Goal: Communication & Community: Ask a question

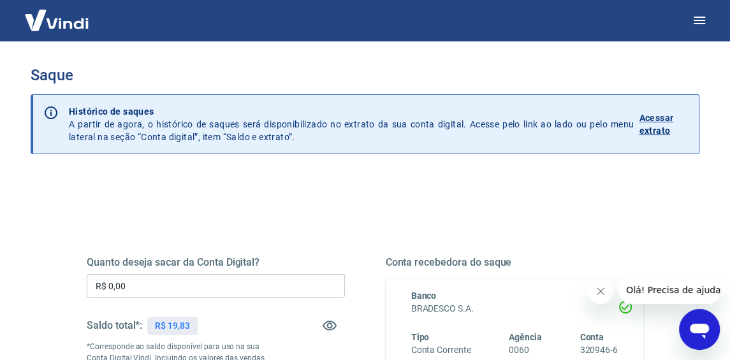
click at [644, 111] on p "Acessar extrato" at bounding box center [663, 123] width 50 height 25
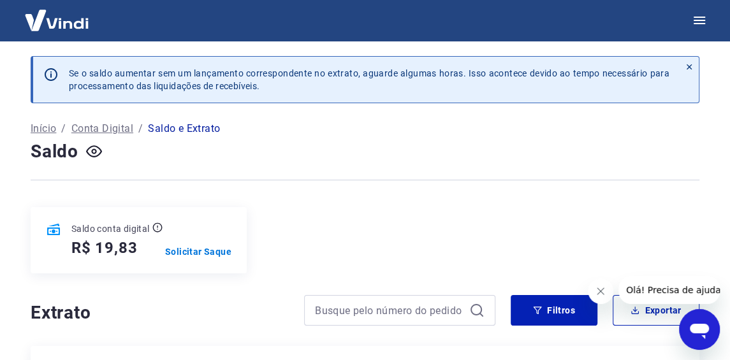
click at [705, 335] on icon "Abrir janela de mensagens" at bounding box center [698, 329] width 23 height 23
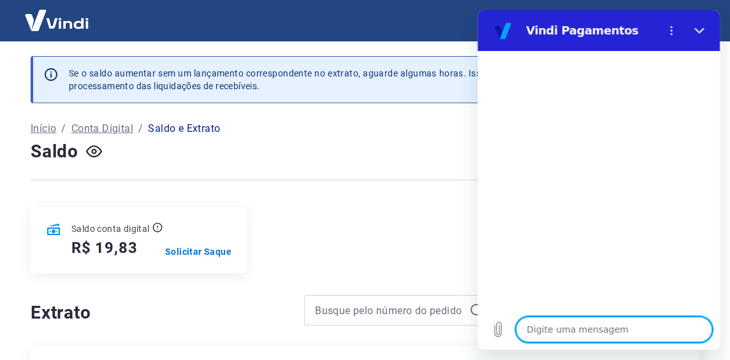
type textarea "B"
type textarea "x"
type textarea "Bo"
type textarea "x"
type textarea "Bom"
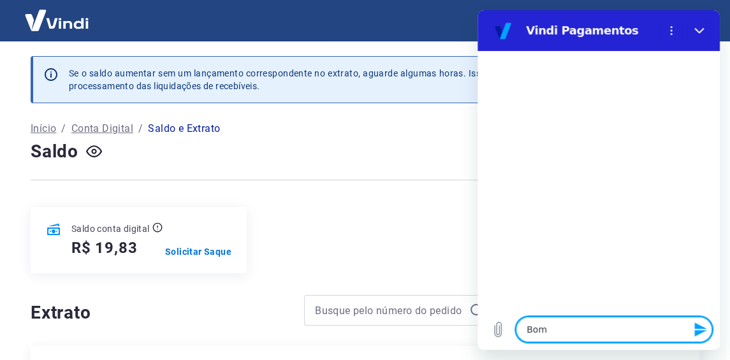
type textarea "x"
type textarea "Bom"
type textarea "x"
type textarea "Bom d"
type textarea "x"
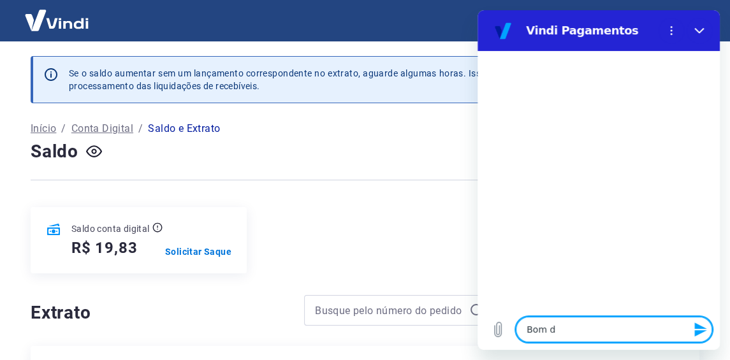
type textarea "Bom di"
type textarea "x"
type textarea "Bom dia"
type textarea "x"
type textarea "Bom dia,"
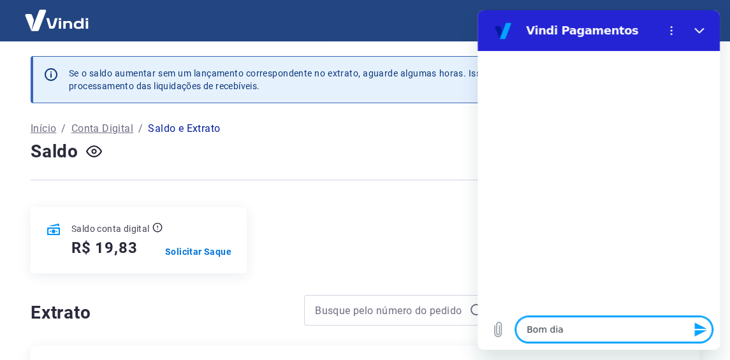
type textarea "x"
type textarea "Bom dia,"
type textarea "x"
type textarea "Bom dia, t"
type textarea "x"
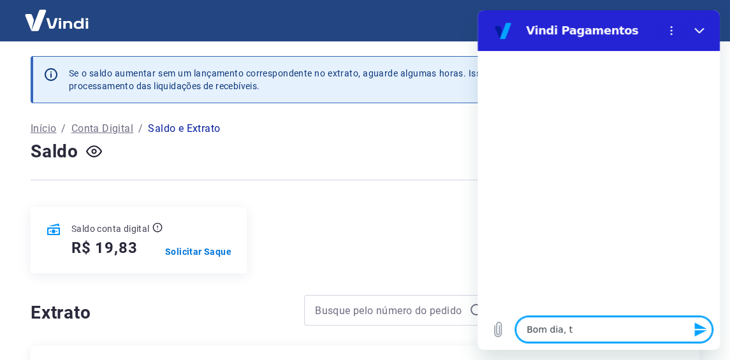
type textarea "Bom dia, tu"
type textarea "x"
type textarea "Bom dia, tud"
type textarea "x"
type textarea "Bom dia, tudo"
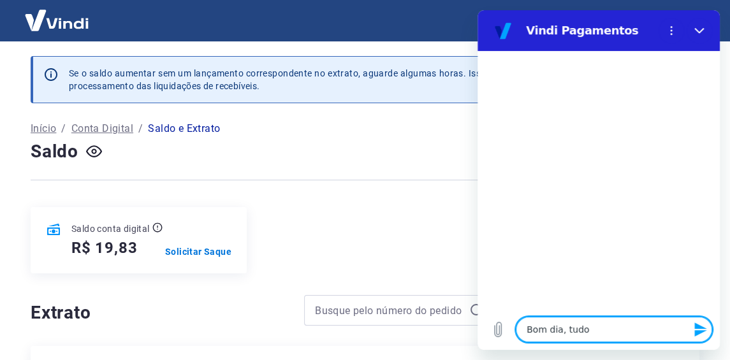
type textarea "x"
type textarea "Bom dia, tudo"
type textarea "x"
type textarea "Bom dia, tudo b"
type textarea "x"
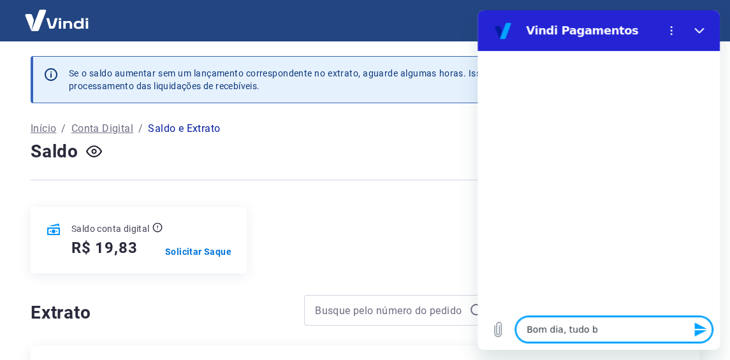
type textarea "Bom dia, tudo be"
type textarea "x"
type textarea "Bom dia, tudo bem"
type textarea "x"
type textarea "Bom dia, tudo bem?"
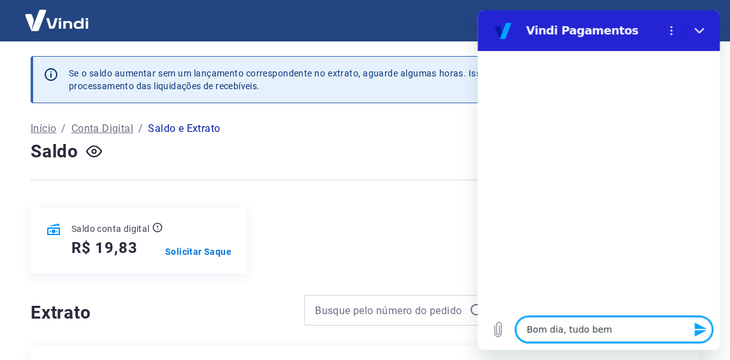
type textarea "x"
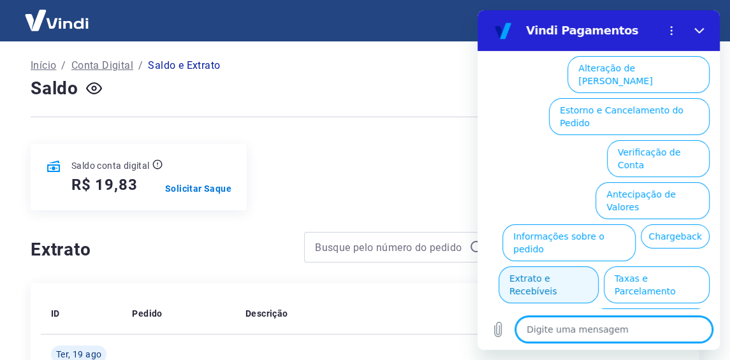
scroll to position [147, 0]
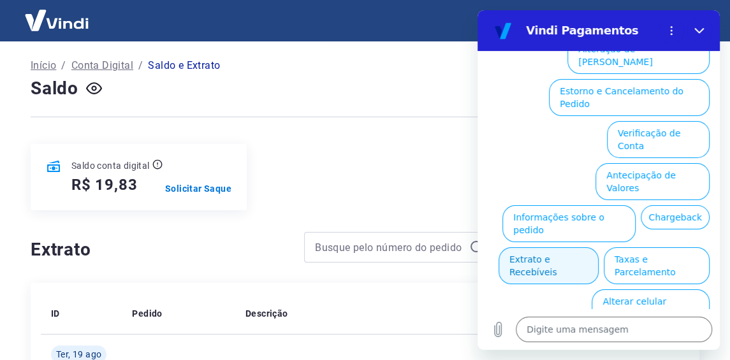
click at [598, 247] on button "Extrato e Recebíveis" at bounding box center [548, 265] width 100 height 37
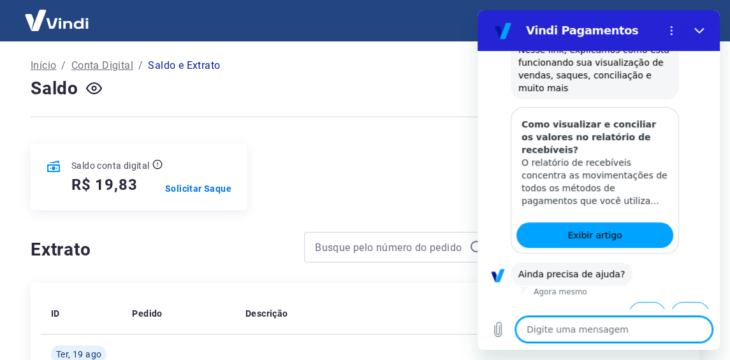
scroll to position [261, 0]
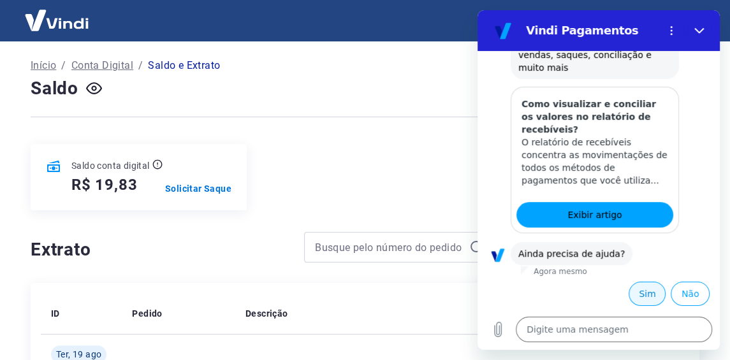
click at [651, 291] on button "Sim" at bounding box center [646, 294] width 37 height 24
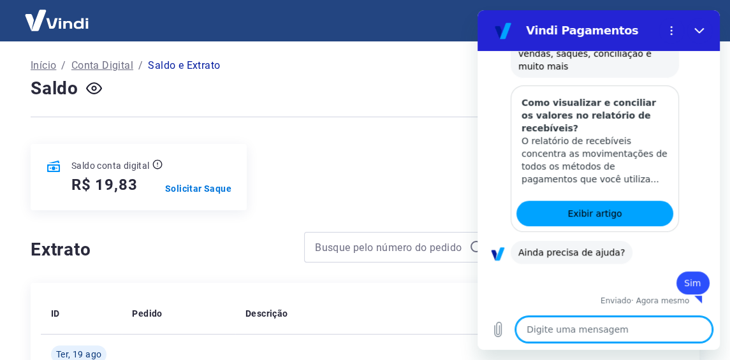
type textarea "x"
type textarea "f"
type textarea "x"
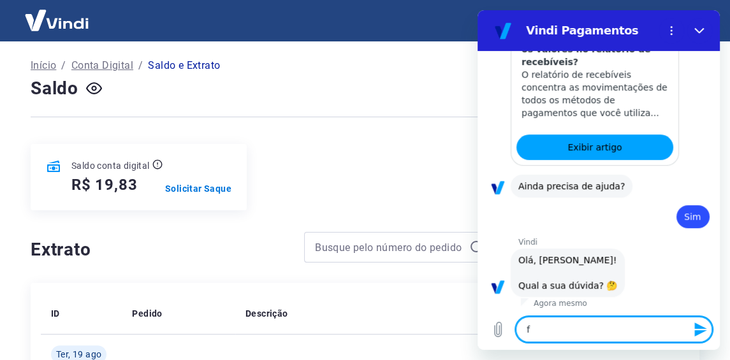
type textarea "fa"
type textarea "x"
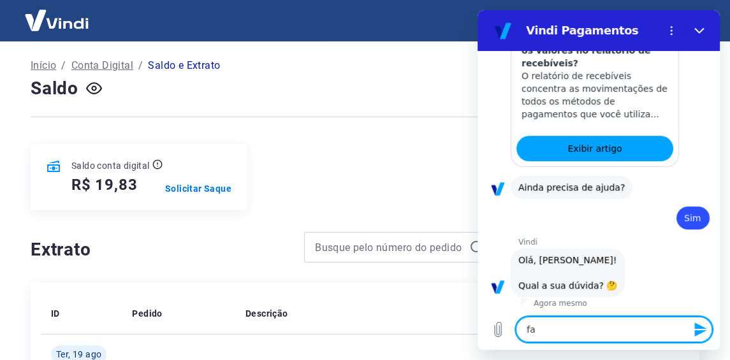
type textarea "fal"
type textarea "x"
type textarea "fala"
type textarea "x"
type textarea "falar"
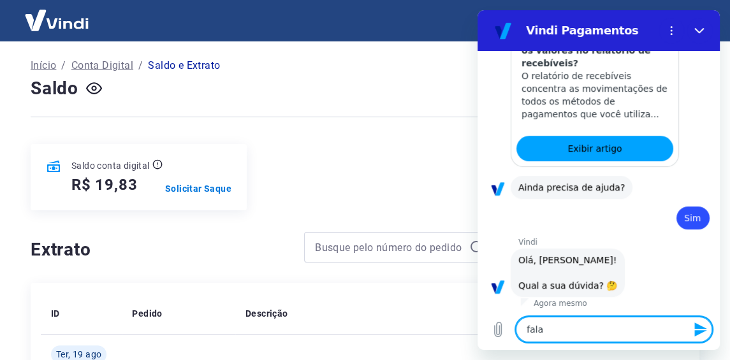
type textarea "x"
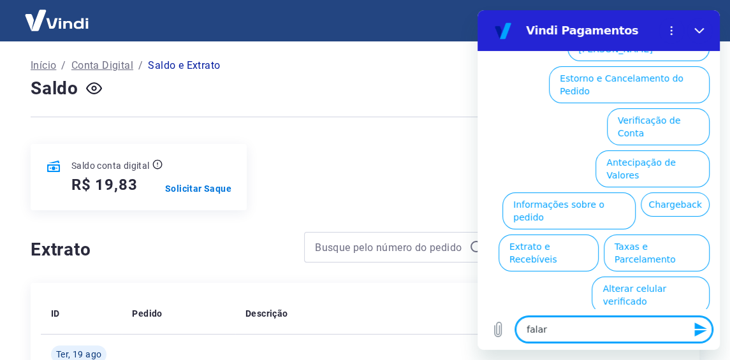
type textarea "falar"
type textarea "x"
type textarea "falar c"
type textarea "x"
type textarea "falar co"
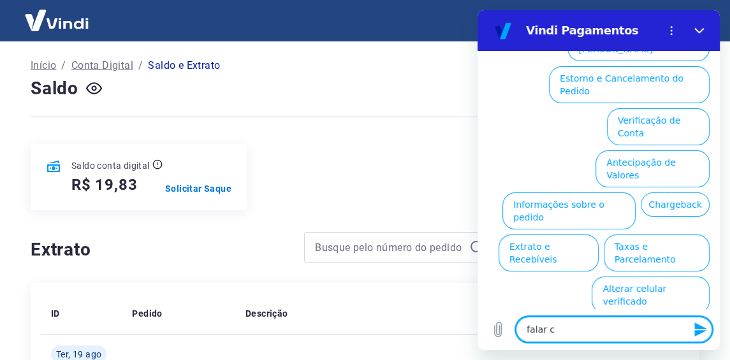
type textarea "x"
type textarea "falar com"
type textarea "x"
type textarea "falar com"
type textarea "x"
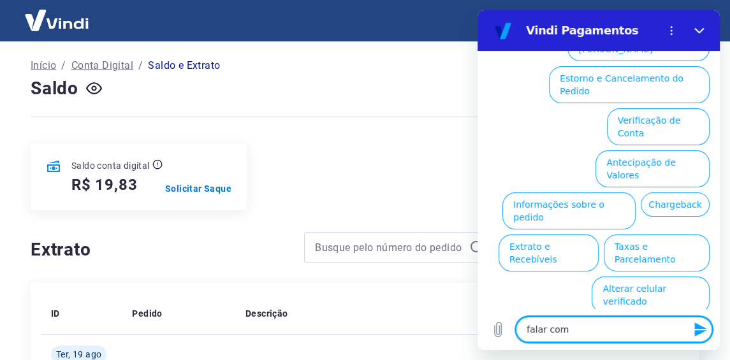
type textarea "falar com a"
type textarea "x"
type textarea "falar com at"
type textarea "x"
type textarea "falar com ate"
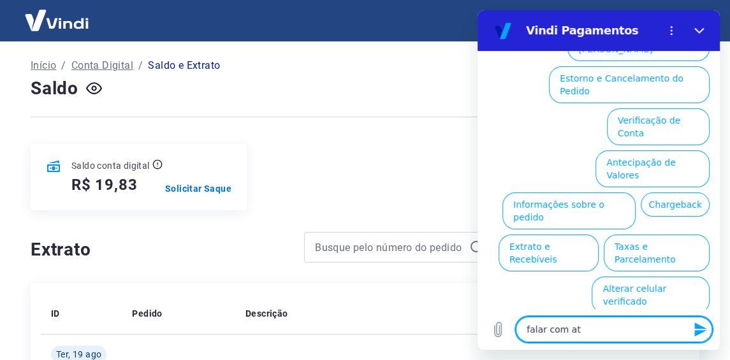
type textarea "x"
type textarea "falar com [GEOGRAPHIC_DATA]"
type textarea "x"
type textarea "falar com atend"
type textarea "x"
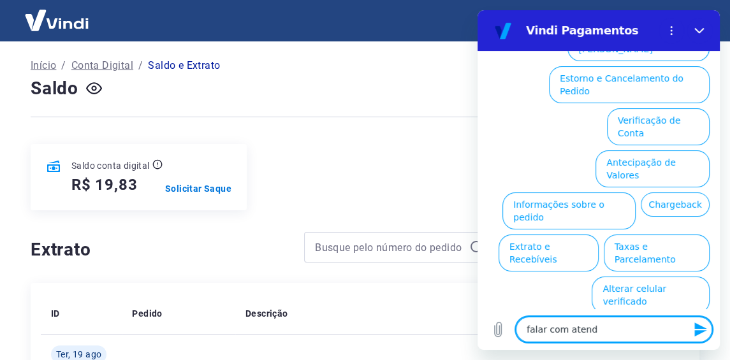
type textarea "falar com atende"
type textarea "x"
type textarea "falar com atenden"
type textarea "x"
type textarea "falar com atendent"
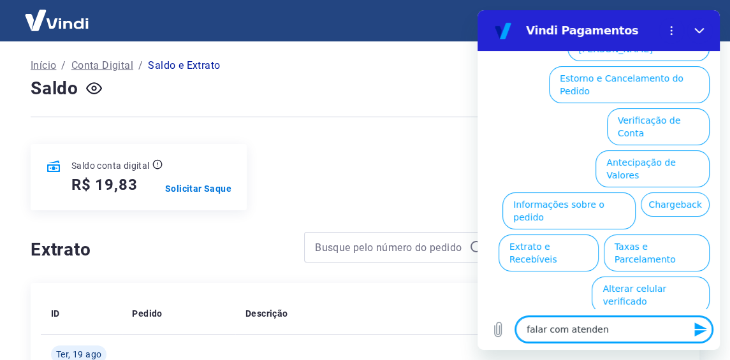
type textarea "x"
type textarea "falar com atendente"
type textarea "x"
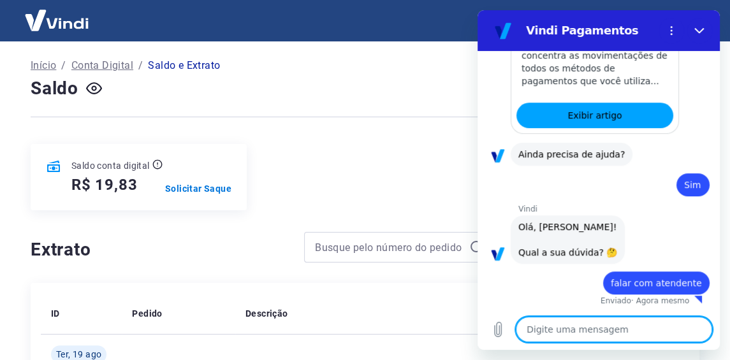
type textarea "x"
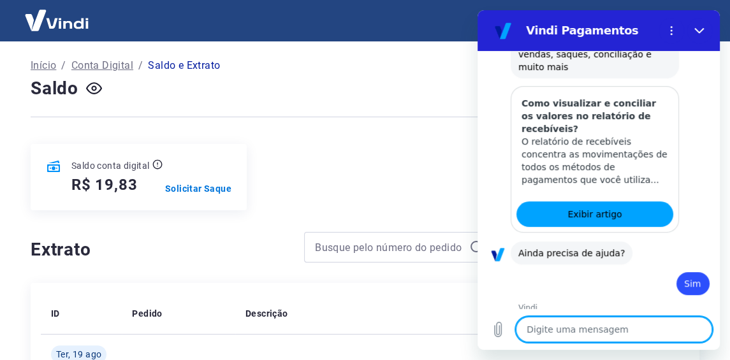
scroll to position [441, 0]
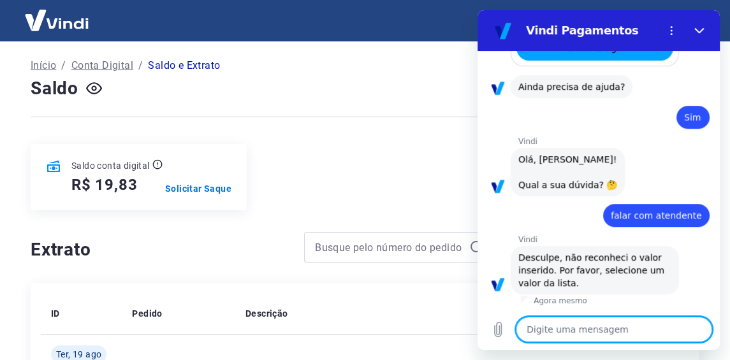
type textarea "o"
type textarea "x"
type textarea "ok"
type textarea "x"
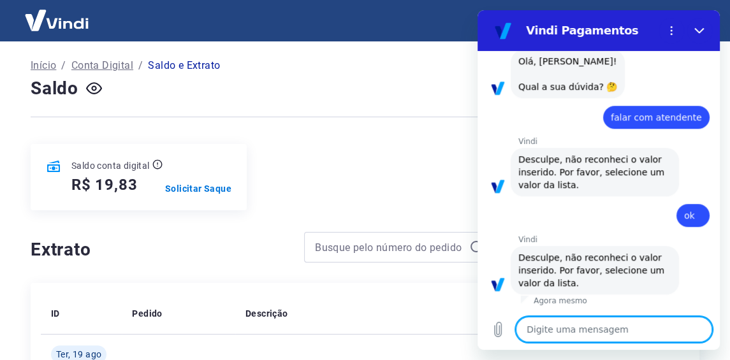
scroll to position [127, 0]
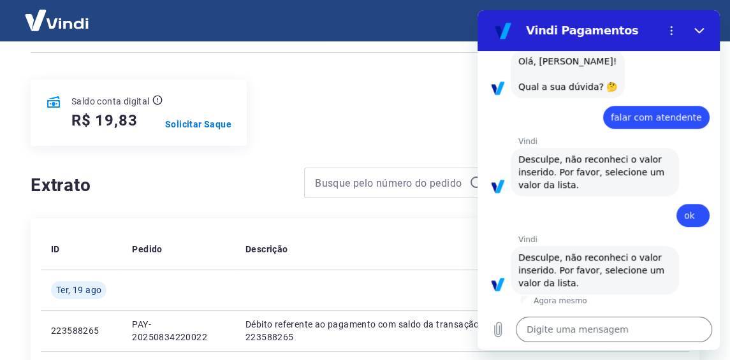
click at [574, 303] on p "Agora mesmo" at bounding box center [560, 301] width 54 height 10
click at [522, 299] on div at bounding box center [525, 301] width 8 height 10
click at [540, 266] on span "Desculpe, não reconheci o valor inserido. Por favor, selecione um valor da list…" at bounding box center [592, 270] width 149 height 36
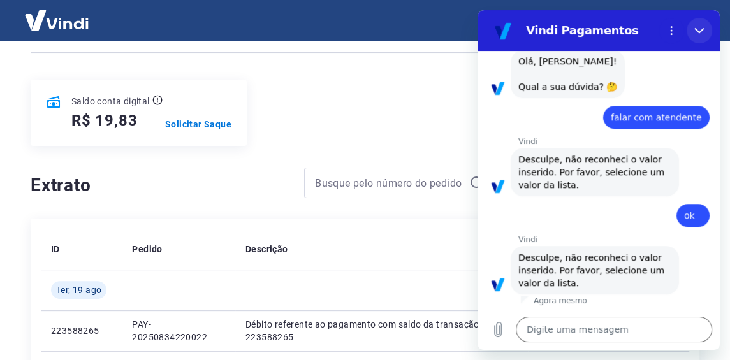
click at [694, 40] on button "Fechar" at bounding box center [698, 30] width 25 height 25
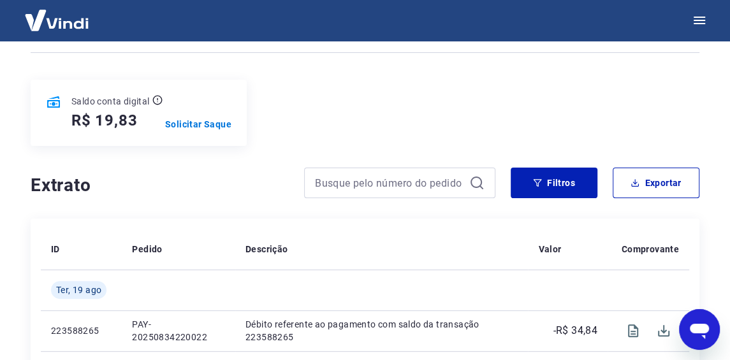
click at [700, 340] on div "Abrir janela de mensagens" at bounding box center [699, 329] width 38 height 38
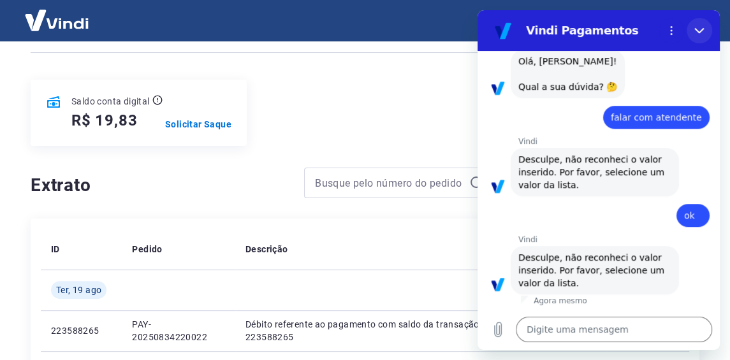
click at [704, 37] on button "Fechar" at bounding box center [698, 30] width 25 height 25
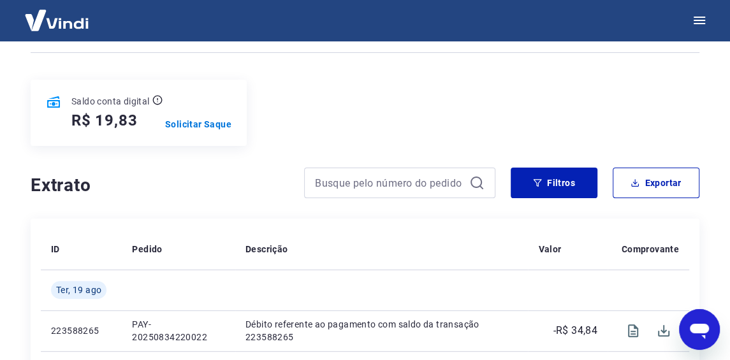
click at [700, 336] on icon "Abrir janela de mensagens" at bounding box center [698, 329] width 23 height 23
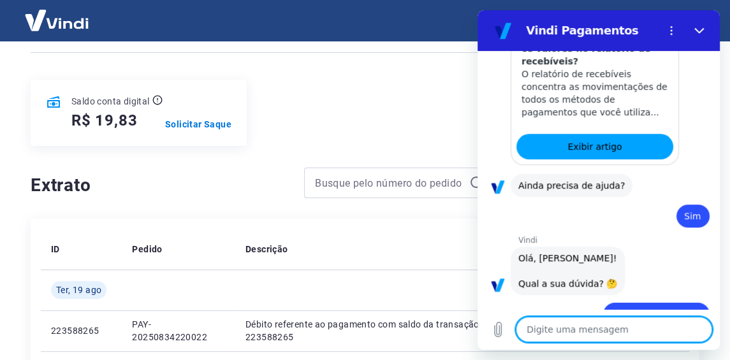
scroll to position [255, 0]
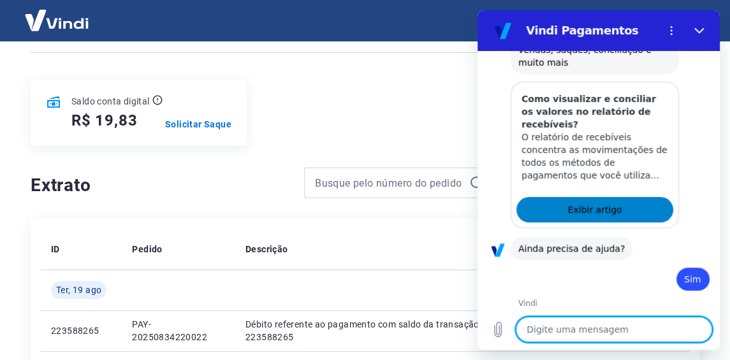
click at [598, 217] on span "Exibir artigo" at bounding box center [594, 209] width 54 height 15
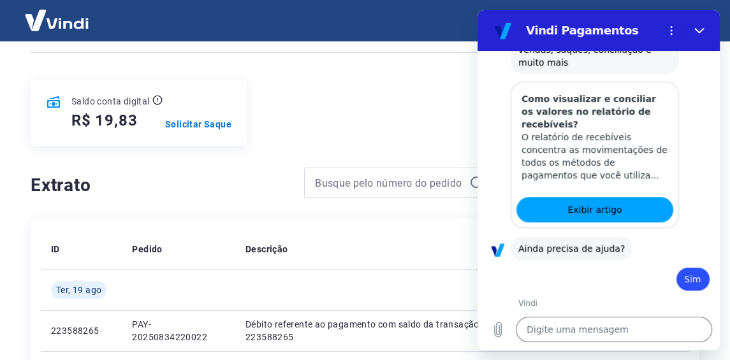
type textarea "x"
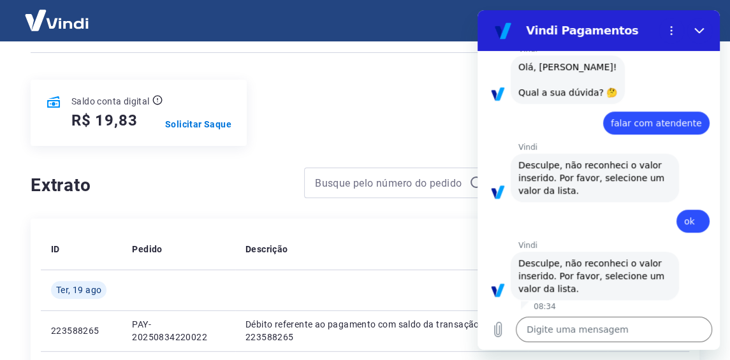
scroll to position [539, 0]
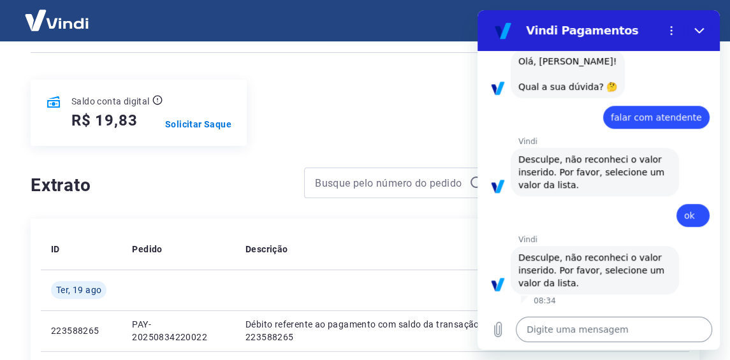
click at [627, 333] on textarea at bounding box center [613, 329] width 196 height 25
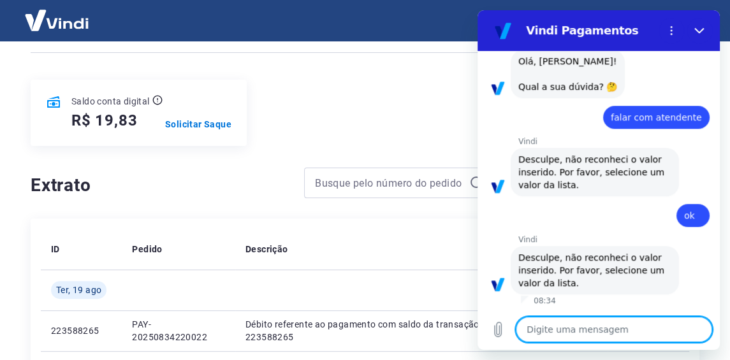
type textarea "l"
type textarea "x"
type textarea "li"
type textarea "x"
type textarea "lis"
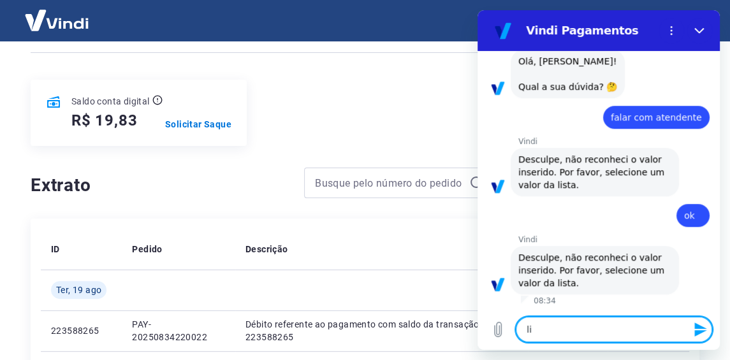
type textarea "x"
type textarea "list"
type textarea "x"
type textarea "lista"
type textarea "x"
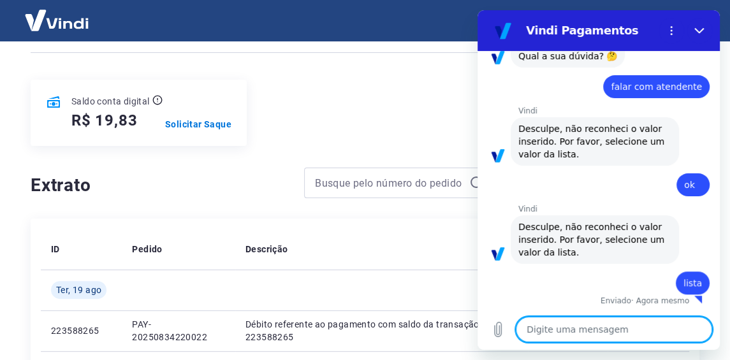
type textarea "x"
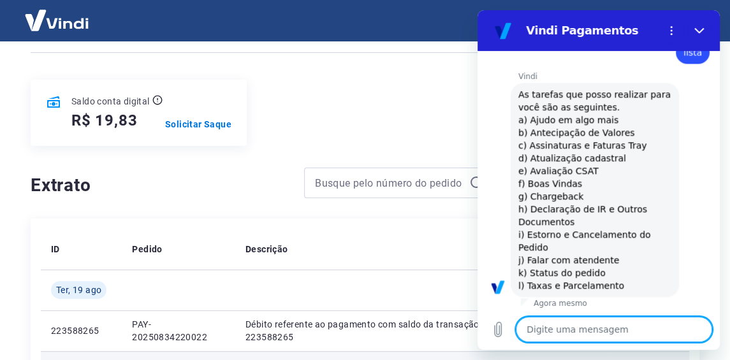
scroll to position [803, 0]
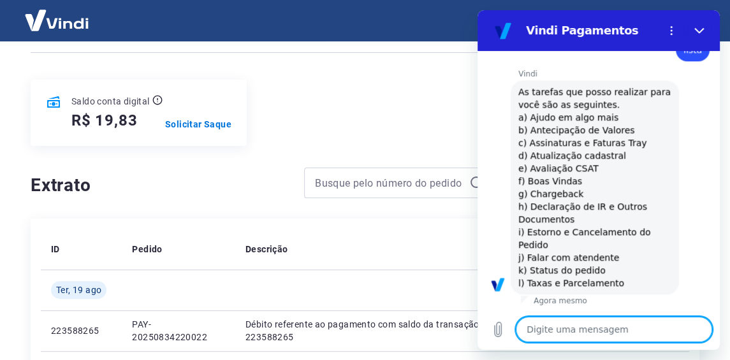
type textarea "j"
type textarea "x"
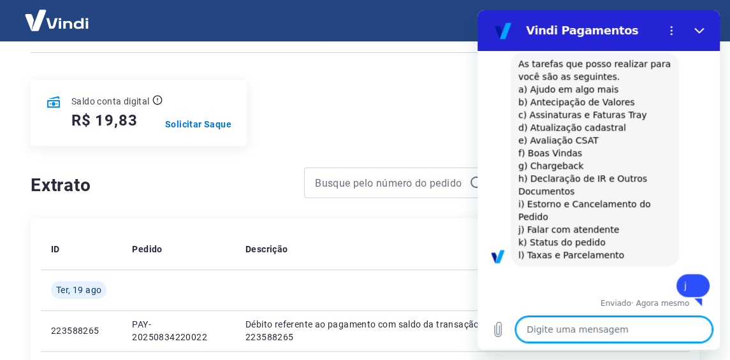
type textarea "x"
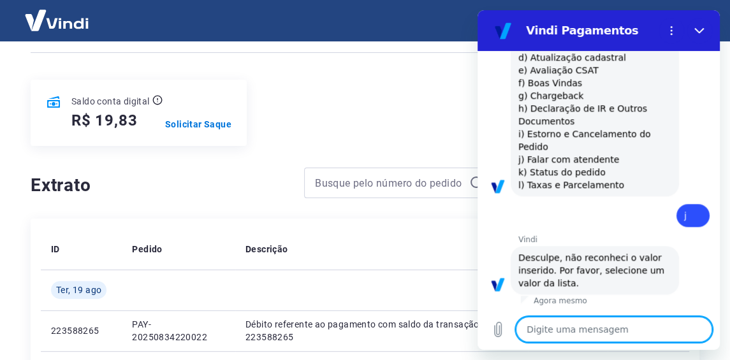
scroll to position [901, 0]
click at [592, 153] on span "As tarefas que posso realizar para você são as seguintes. a) Ajudo em algo mais…" at bounding box center [595, 89] width 155 height 201
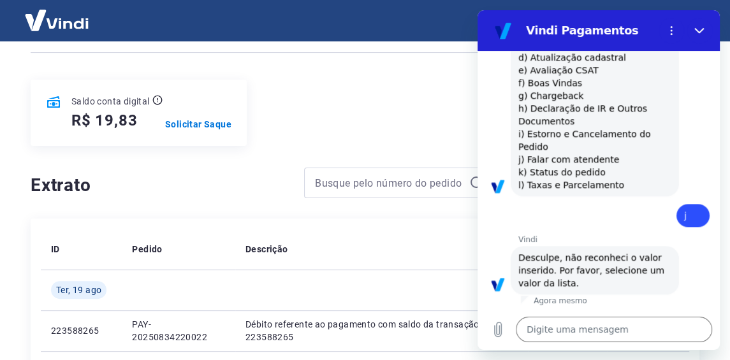
click at [592, 153] on span "As tarefas que posso realizar para você são as seguintes. a) Ajudo em algo mais…" at bounding box center [595, 89] width 155 height 201
copy span "j) Falar com atendente"
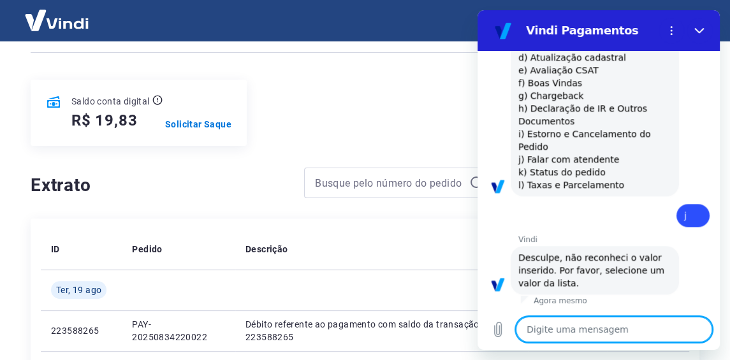
click at [557, 336] on textarea at bounding box center [613, 329] width 196 height 25
paste textarea "j) Falar com atendente"
type textarea "j) Falar com atendente"
type textarea "x"
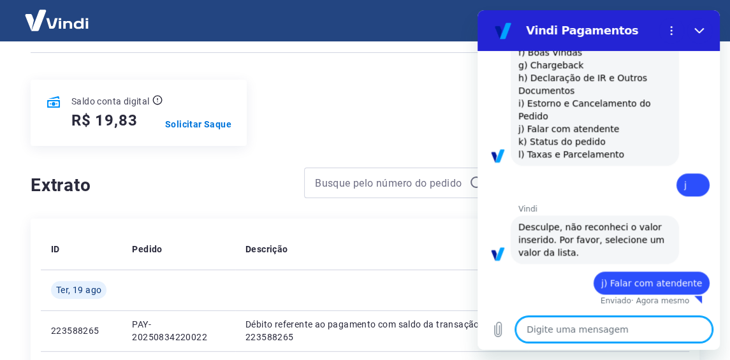
type textarea "x"
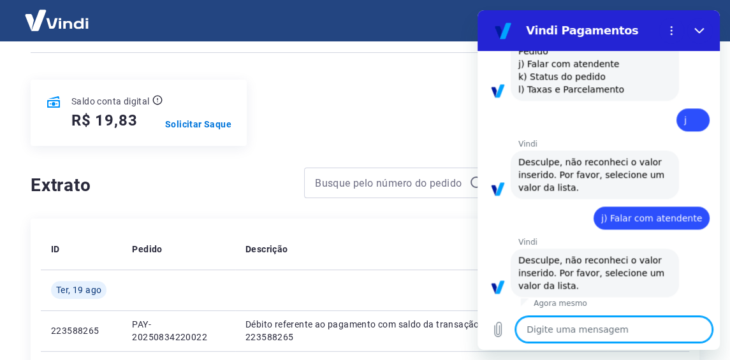
scroll to position [999, 0]
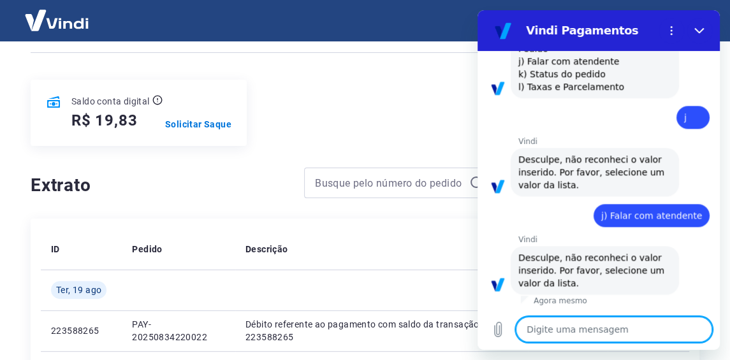
type textarea "G"
type textarea "x"
type textarea "Ga"
type textarea "x"
type textarea "Gal"
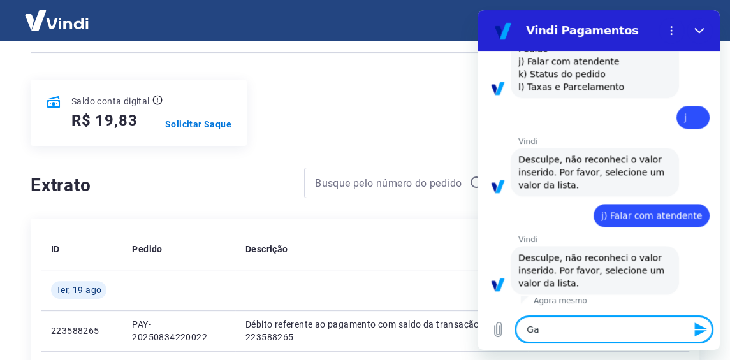
type textarea "x"
type textarea "Gala"
type textarea "x"
type textarea "Galar"
type textarea "x"
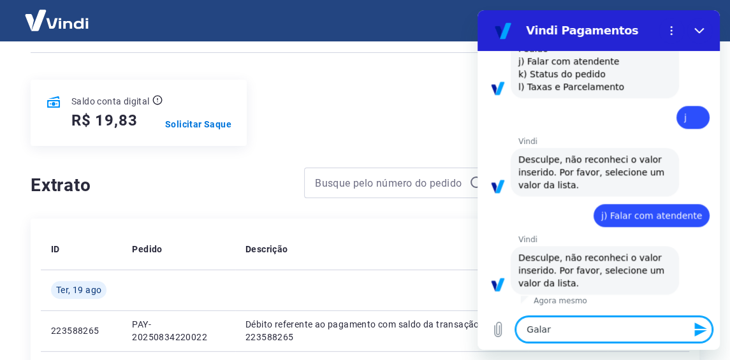
type textarea "Galar"
type textarea "x"
type textarea "Galar"
type textarea "x"
type textarea "Gala"
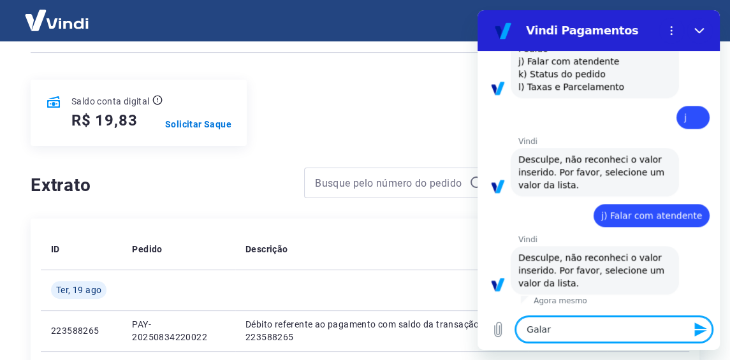
type textarea "x"
type textarea "Gal"
type textarea "x"
type textarea "Ga"
type textarea "x"
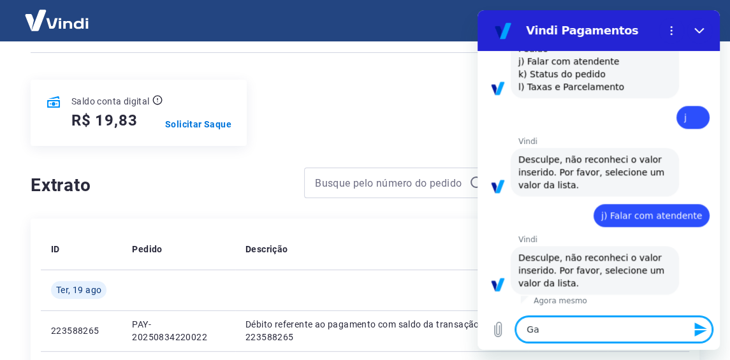
type textarea "G"
type textarea "x"
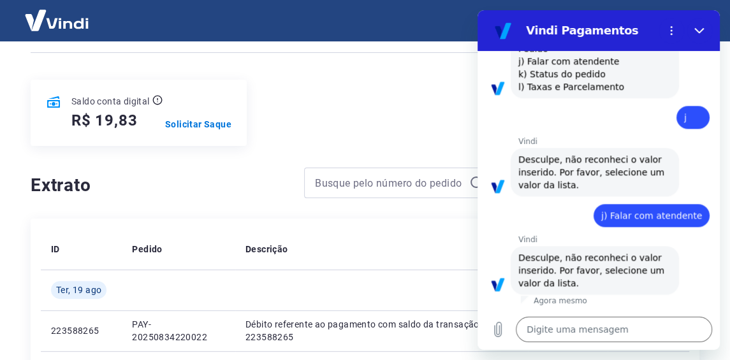
click at [614, 210] on span "j) Falar com atendente" at bounding box center [651, 215] width 101 height 10
copy span "j) Falar com atendente"
click at [538, 329] on textarea at bounding box center [613, 329] width 196 height 25
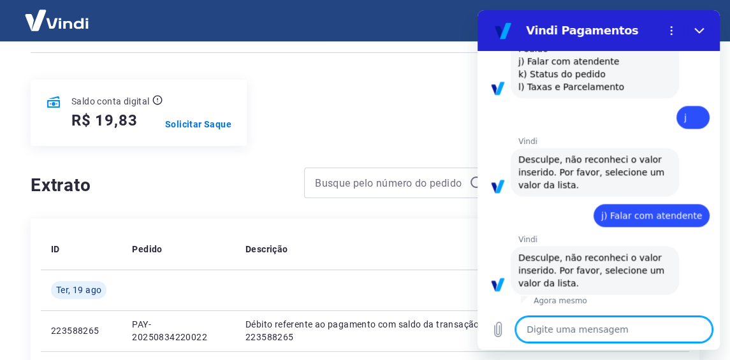
paste textarea "j) Falar com atendente"
type textarea "j) Falar com atendente"
type textarea "x"
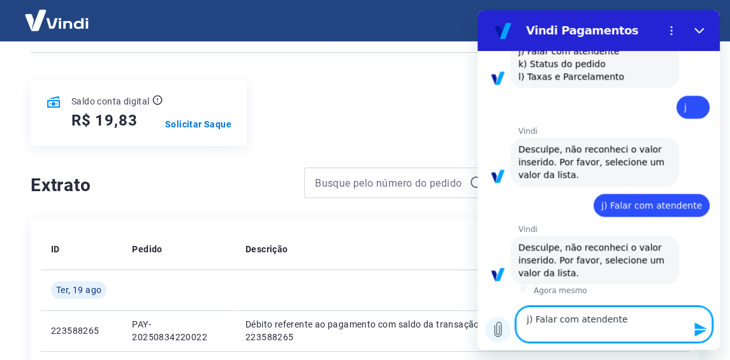
drag, startPoint x: 536, startPoint y: 320, endPoint x: 505, endPoint y: 321, distance: 31.2
click at [507, 321] on div "Digite uma mensagem j) Falar com atendente x" at bounding box center [598, 324] width 242 height 51
type textarea "Falar com atendente"
type textarea "x"
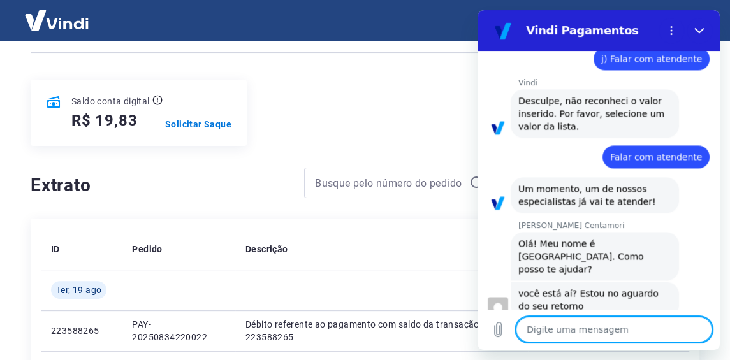
scroll to position [1166, 0]
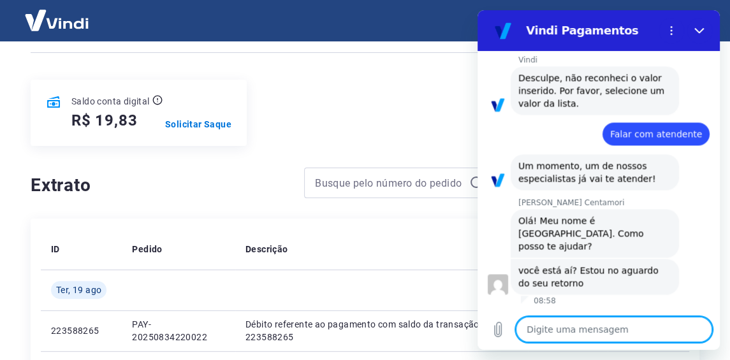
type textarea "x"
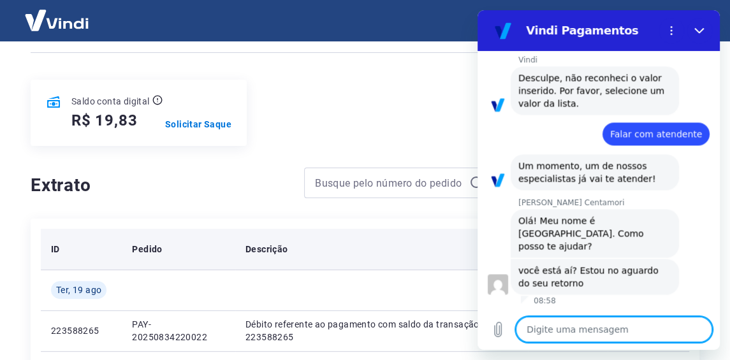
scroll to position [190, 0]
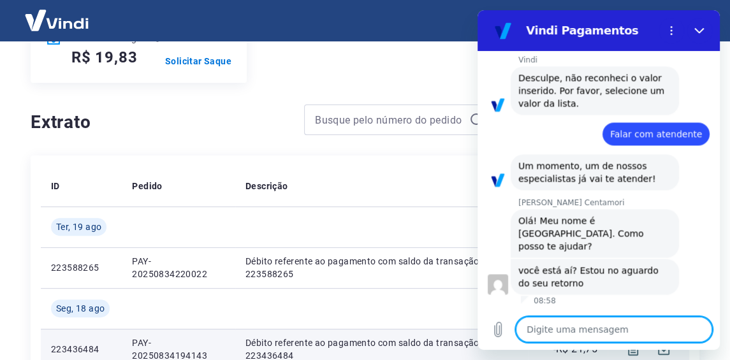
type textarea "B"
type textarea "x"
type textarea "Bo"
type textarea "x"
type textarea "Bom"
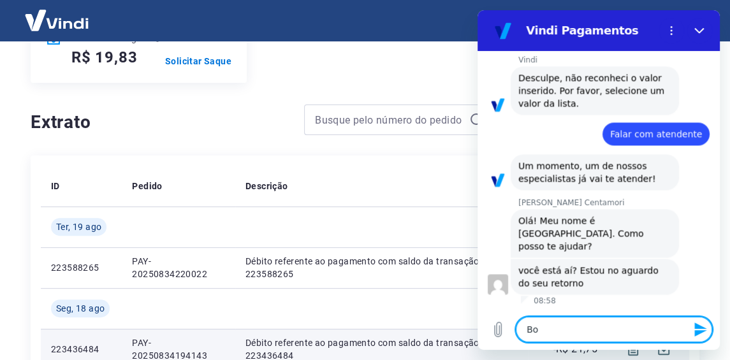
type textarea "x"
type textarea "Bom"
type textarea "x"
type textarea "Bom d"
type textarea "x"
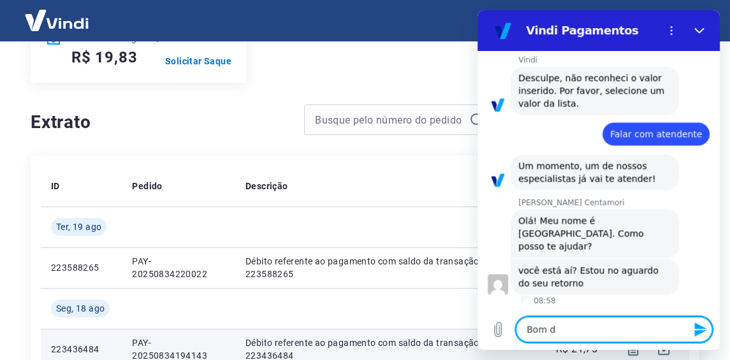
type textarea "Bom di"
type textarea "x"
type textarea "Bom dia"
type textarea "x"
type textarea "Bom dia,"
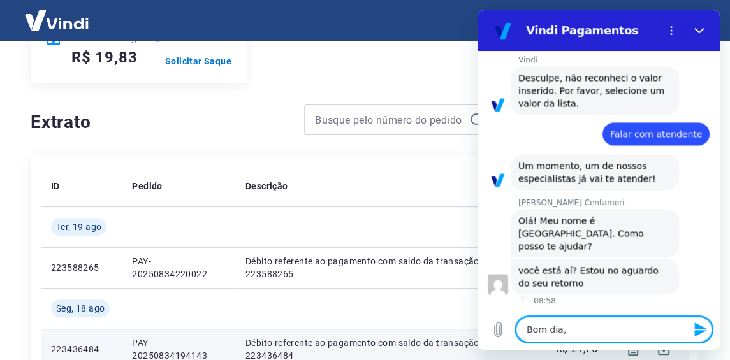
type textarea "x"
type textarea "Bom dia,"
type textarea "x"
type textarea "Bom dia, m"
type textarea "x"
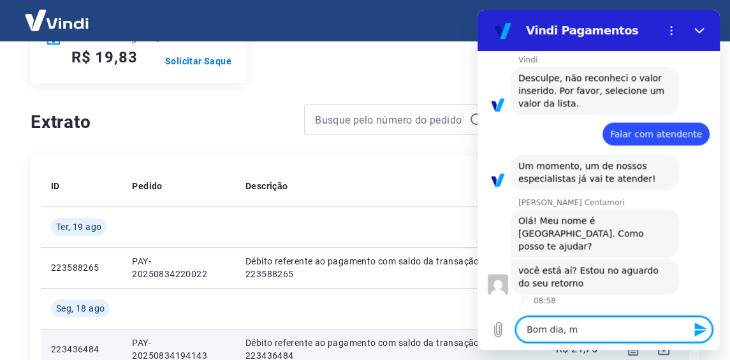
type textarea "Bom dia,"
type textarea "x"
type textarea "Bom dia, M"
type textarea "x"
type textarea "Bom dia, Ma"
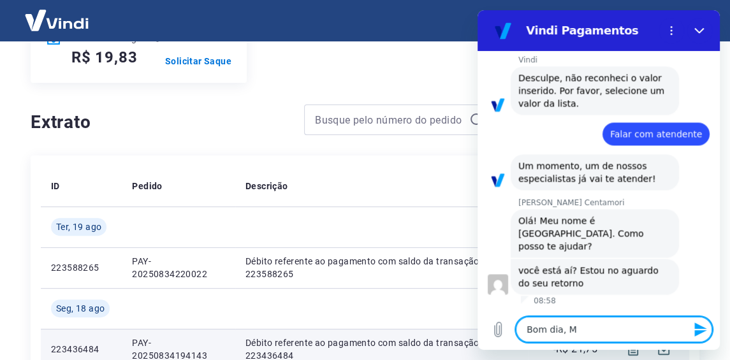
type textarea "x"
type textarea "Bom dia, Mar"
type textarea "x"
type textarea "Bom dia, Mari"
type textarea "x"
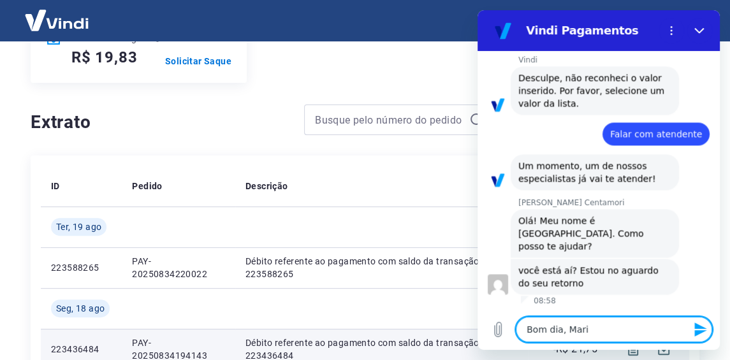
type textarea "Bom dia, Maria"
type textarea "x"
type textarea "Bom dia, [PERSON_NAME]"
type textarea "x"
type textarea "Bom dia, [PERSON_NAME]"
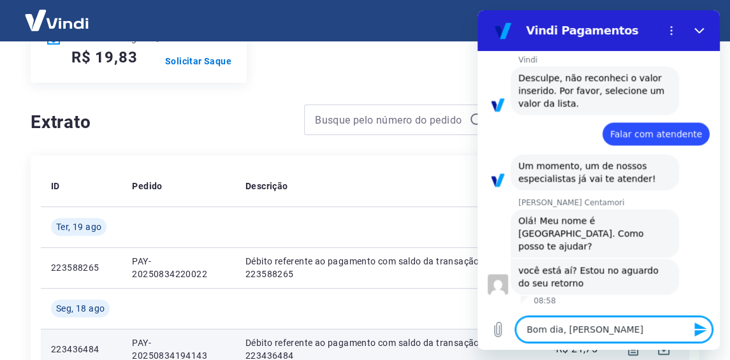
type textarea "x"
type textarea "Bom dia, [PERSON_NAME],"
type textarea "x"
type textarea "Bom dia, [PERSON_NAME],"
type textarea "x"
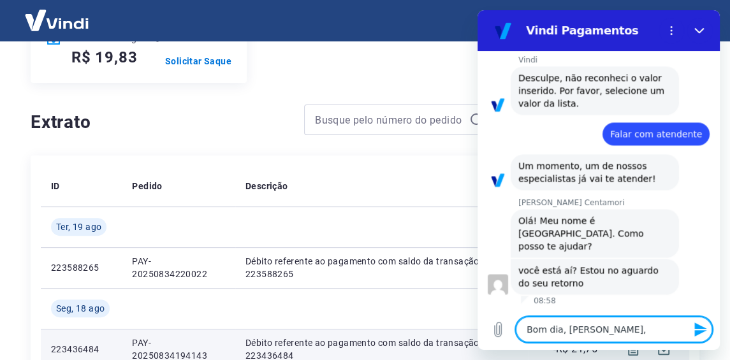
type textarea "Bom dia, Mariana, t"
type textarea "x"
type textarea "Bom dia, Mariana, tu"
type textarea "x"
type textarea "Bom dia, Mariana, tud"
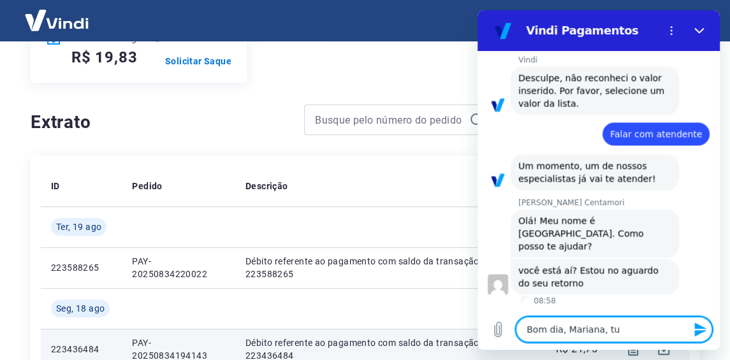
type textarea "x"
type textarea "Bom dia, Mariana, tudo"
type textarea "x"
type textarea "Bom dia, Mariana, tudo"
type textarea "x"
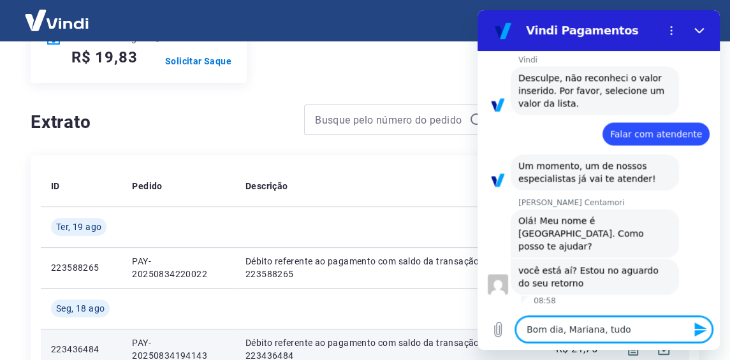
type textarea "Bom dia, Mariana, tudo b"
type textarea "x"
type textarea "Bom dia, Mariana, tudo be"
type textarea "x"
type textarea "Bom dia, Mariana, tudo bem"
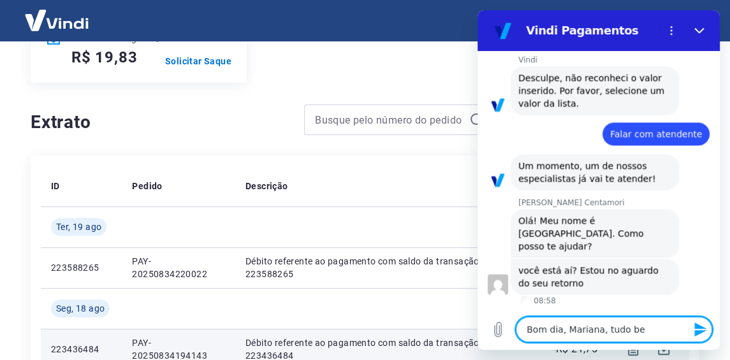
type textarea "x"
type textarea "Bom dia, [PERSON_NAME], tudo bem?"
type textarea "x"
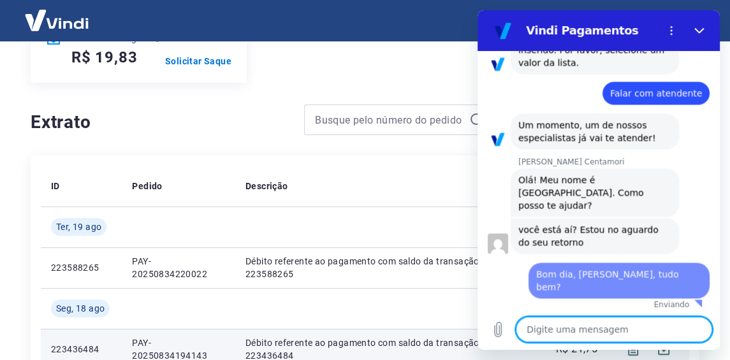
type textarea "x"
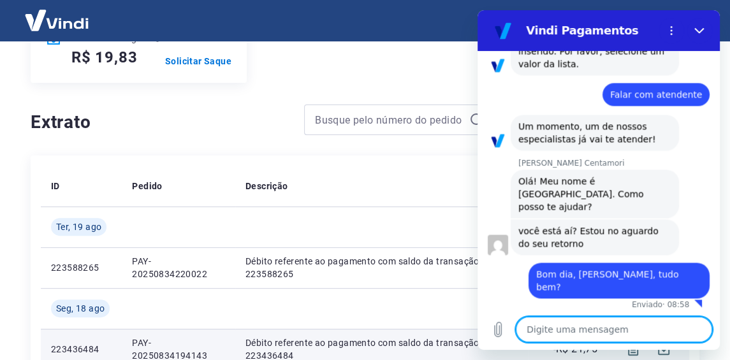
type textarea "M"
type textarea "x"
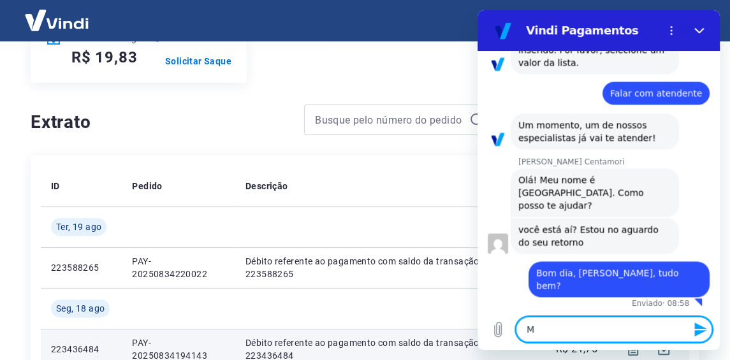
type textarea "Me"
type textarea "x"
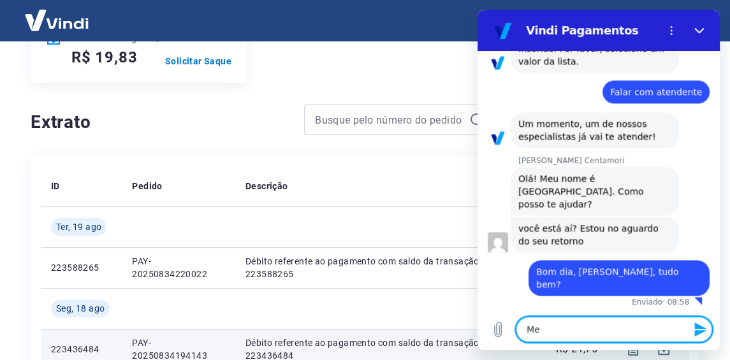
type textarea "Me"
type textarea "x"
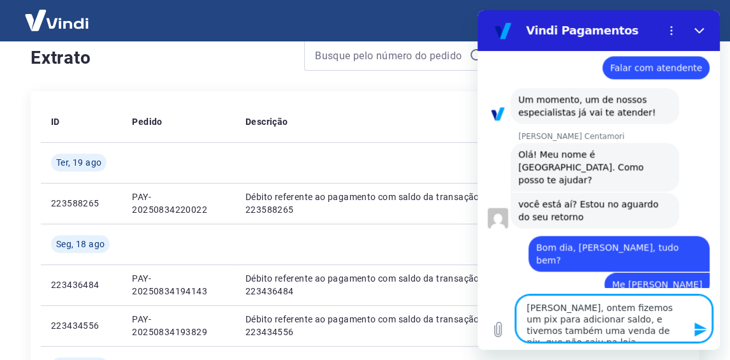
scroll to position [1284, 0]
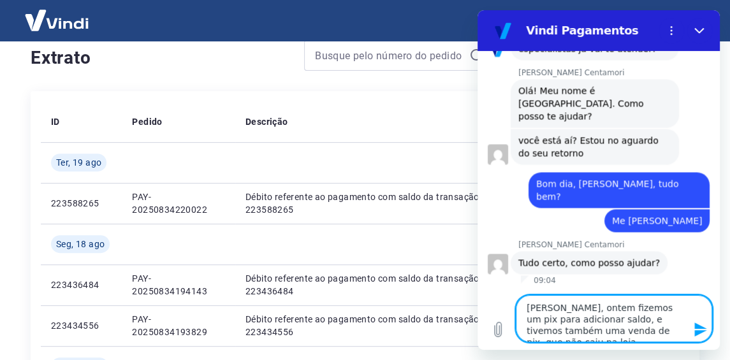
click at [695, 337] on icon "Enviar mensagem" at bounding box center [700, 329] width 15 height 15
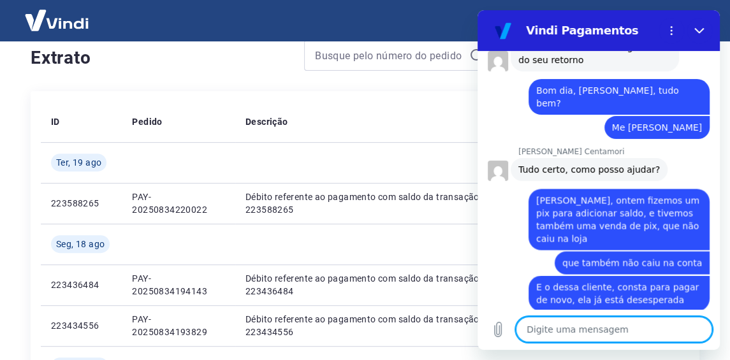
scroll to position [1380, 0]
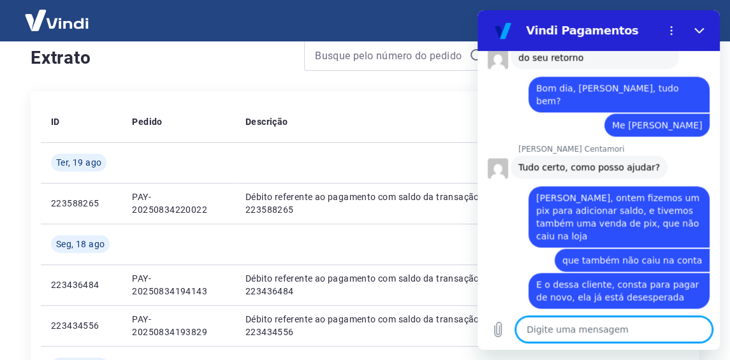
paste textarea "223798032"
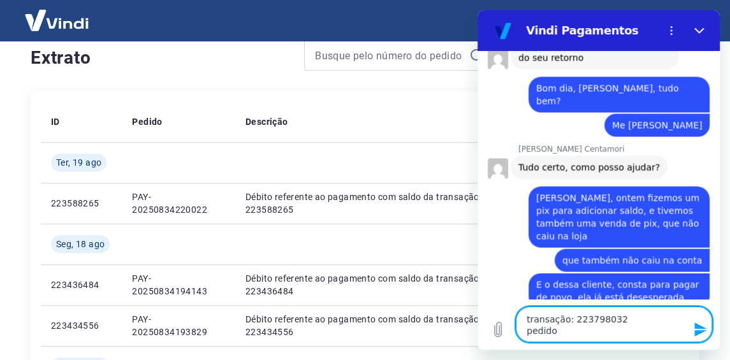
scroll to position [1390, 0]
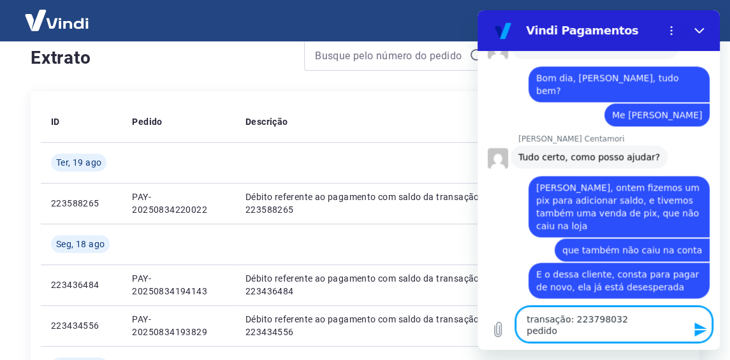
paste textarea "4291"
click at [553, 327] on textarea "transação: 223798032 pedido4291" at bounding box center [613, 324] width 196 height 36
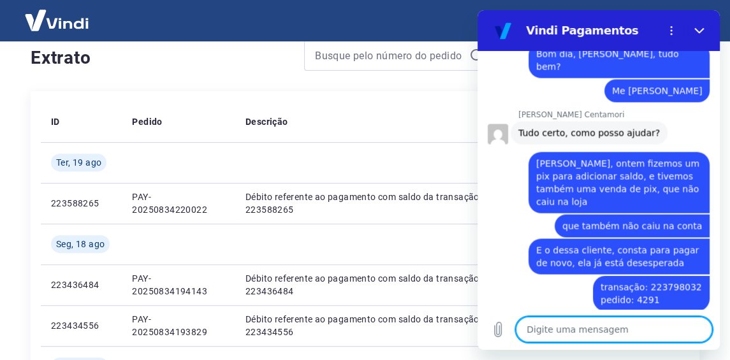
scroll to position [1417, 0]
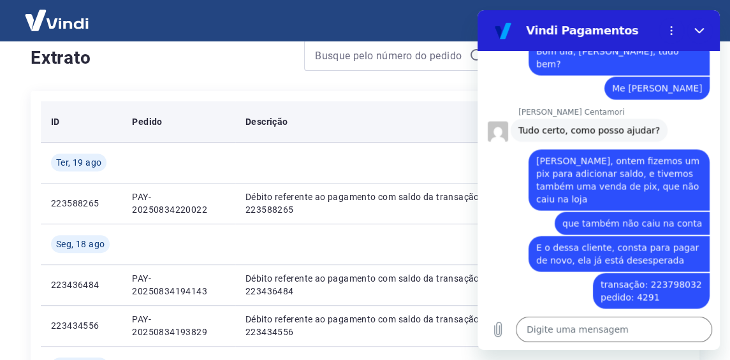
click at [452, 102] on th "Descrição" at bounding box center [381, 121] width 293 height 41
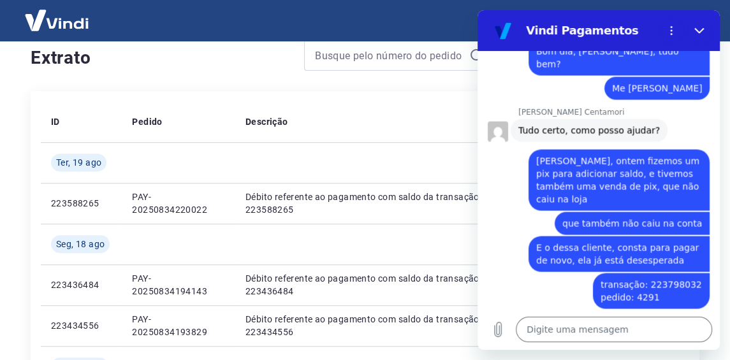
click at [699, 29] on icon "Fechar" at bounding box center [699, 30] width 10 height 10
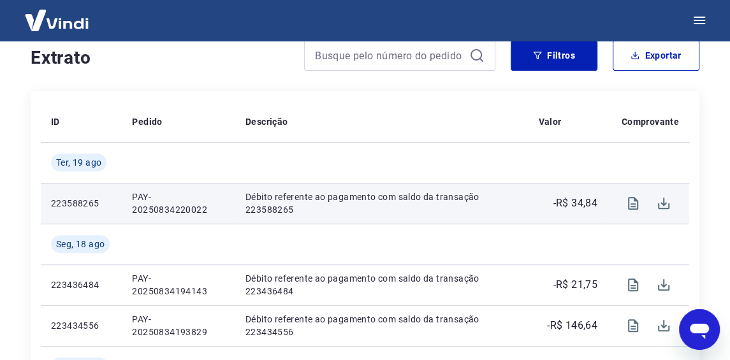
scroll to position [63, 0]
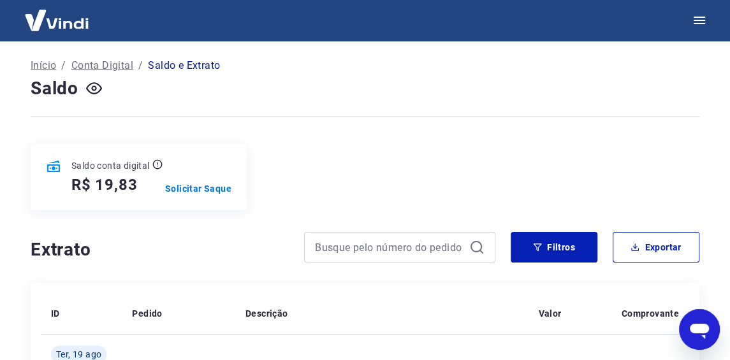
click at [700, 325] on icon "Abrir janela de mensagens" at bounding box center [698, 331] width 19 height 15
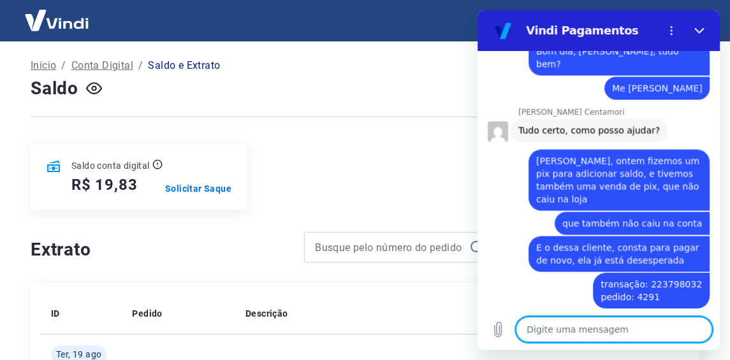
scroll to position [1637, 0]
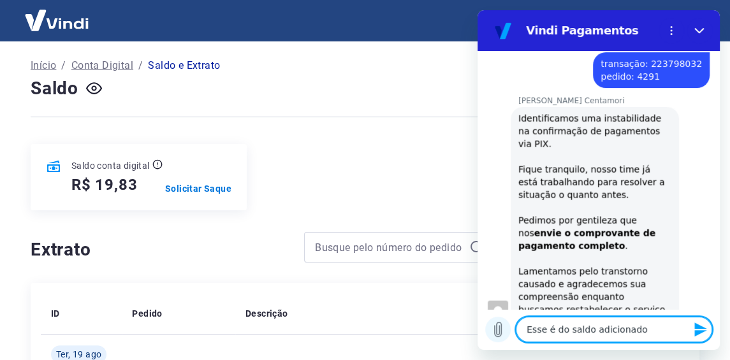
click at [499, 322] on icon "Carregar arquivo" at bounding box center [497, 329] width 7 height 15
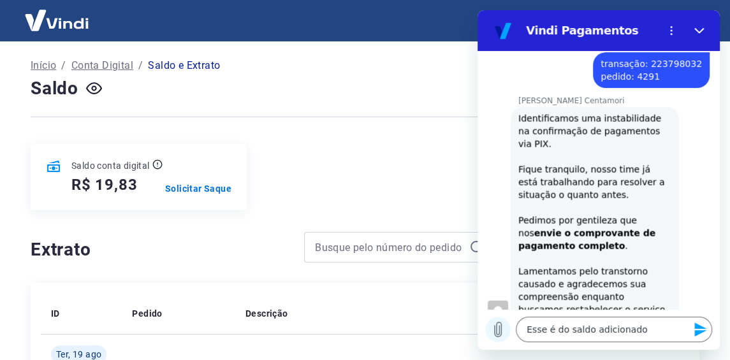
click at [500, 326] on icon "Carregar arquivo" at bounding box center [497, 329] width 15 height 15
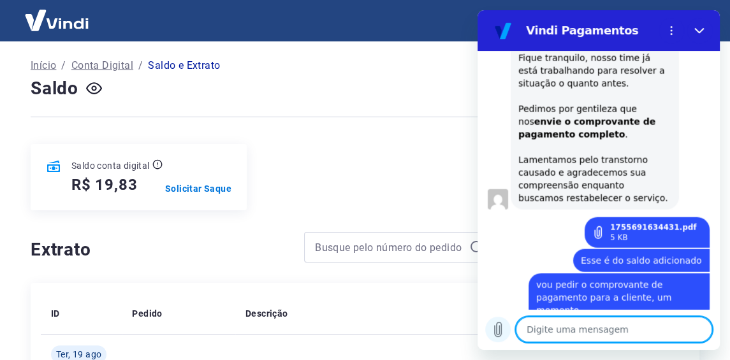
scroll to position [127, 0]
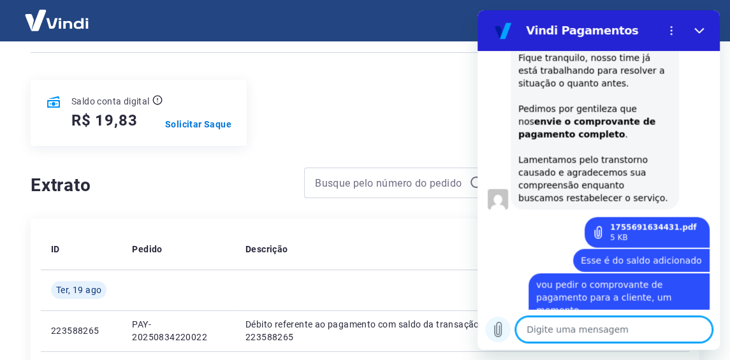
click at [491, 329] on icon "Carregar arquivo" at bounding box center [497, 329] width 15 height 15
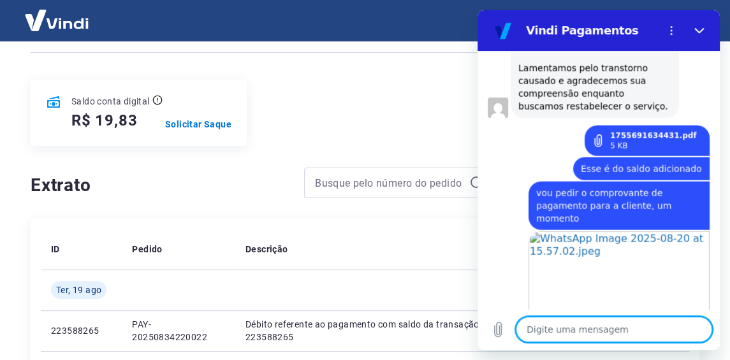
scroll to position [1844, 0]
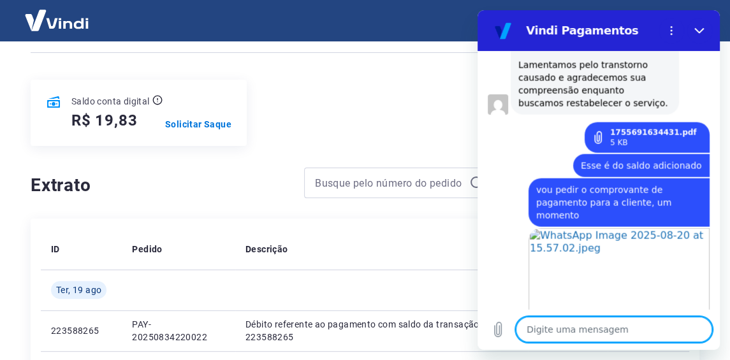
click at [542, 332] on textarea at bounding box center [613, 329] width 196 height 25
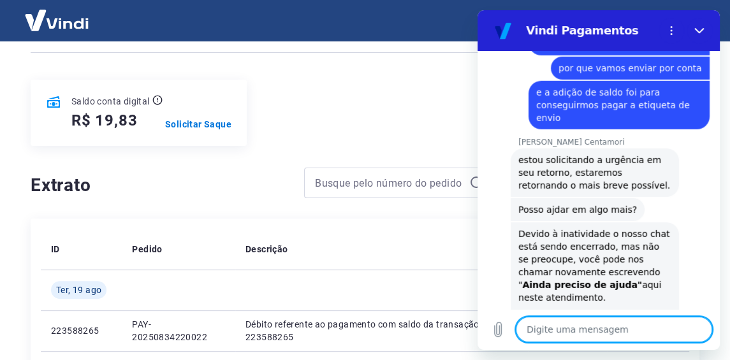
scroll to position [190, 0]
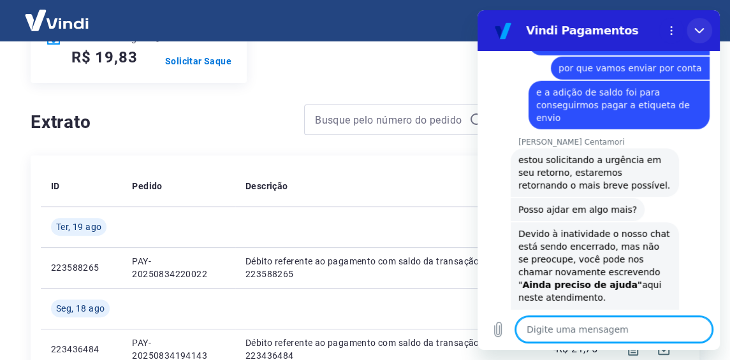
click at [693, 28] on button "Fechar" at bounding box center [698, 30] width 25 height 25
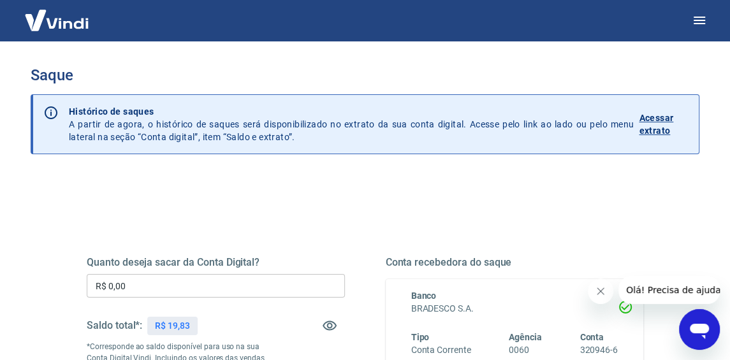
scroll to position [63, 0]
